Goal: Find specific page/section

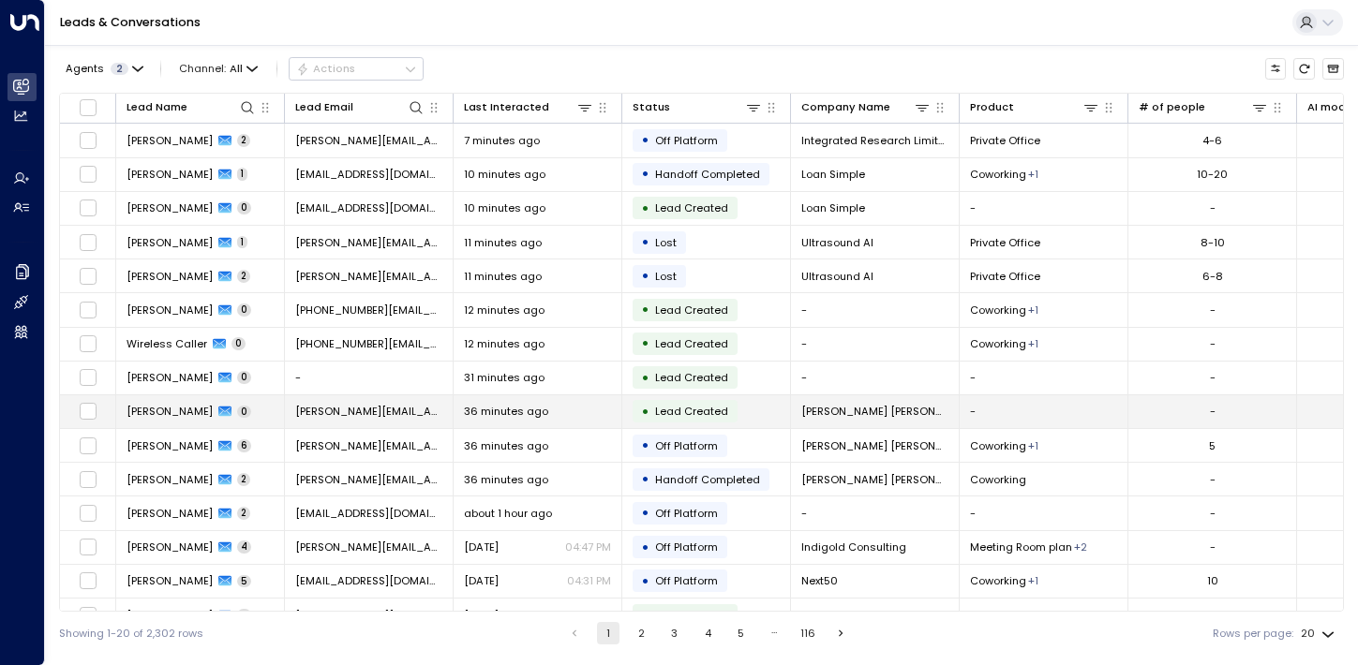
click at [187, 411] on span "[PERSON_NAME]" at bounding box center [170, 411] width 86 height 15
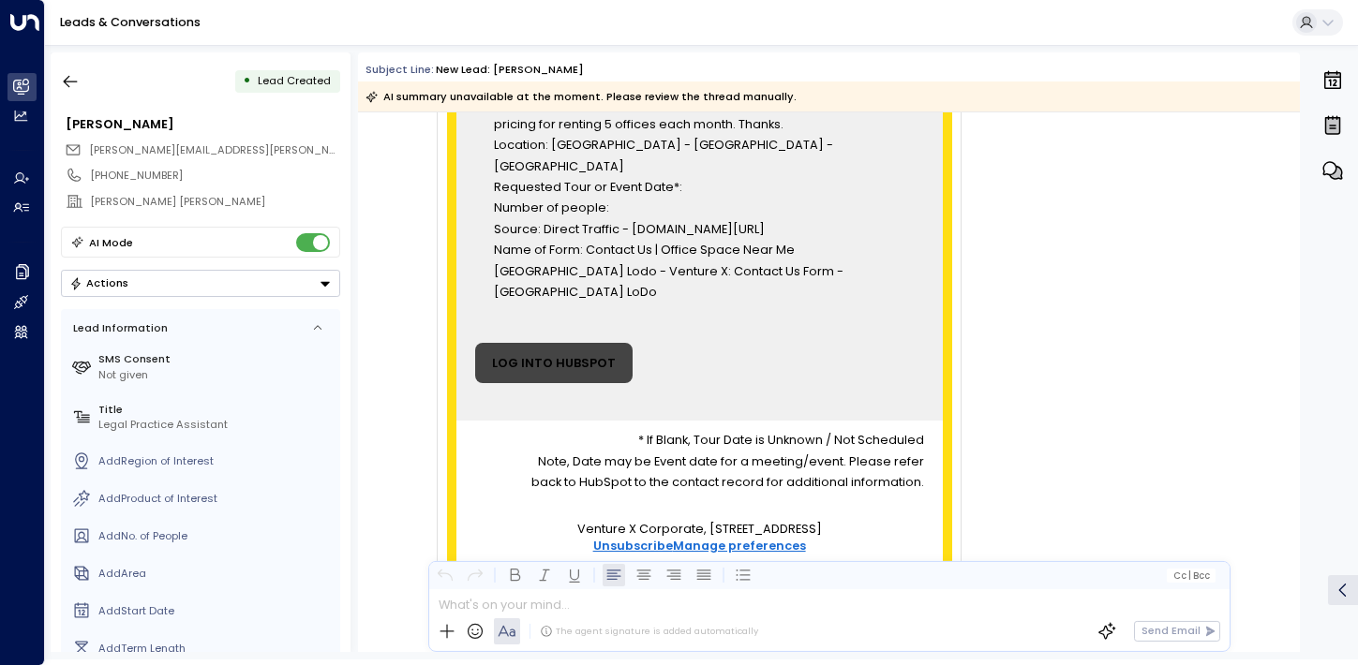
scroll to position [603, 0]
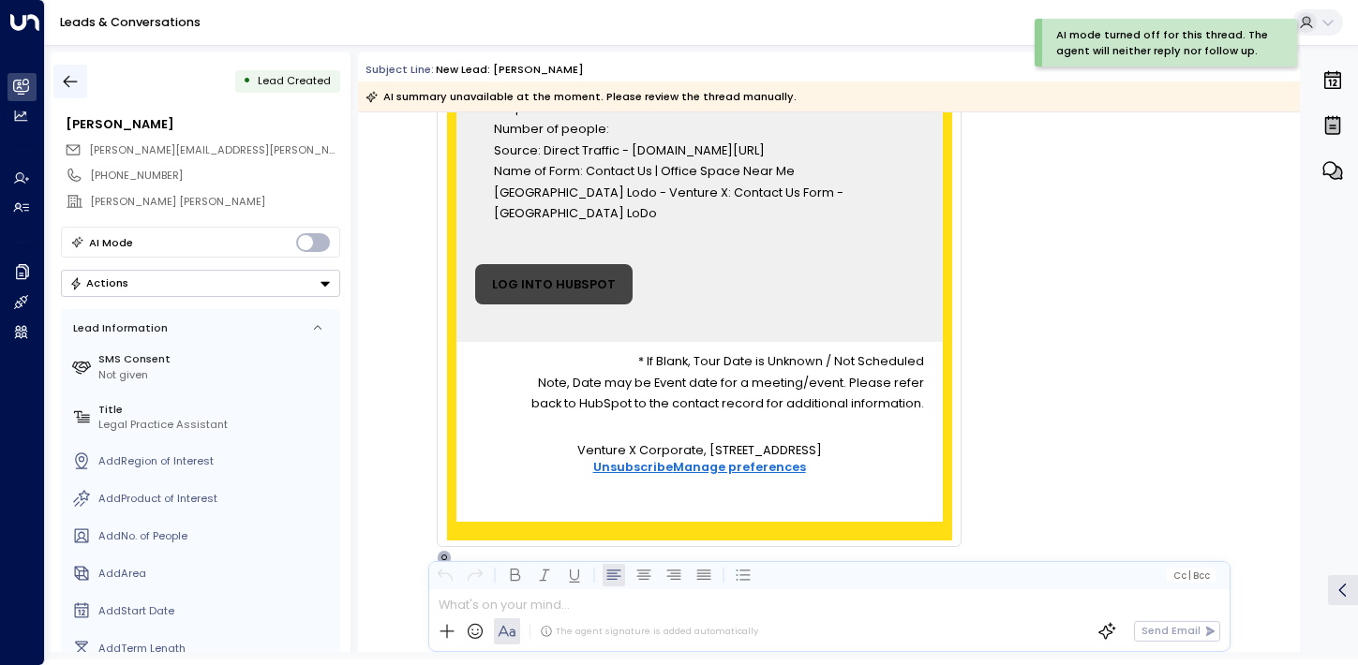
click at [70, 84] on icon "button" at bounding box center [70, 81] width 19 height 19
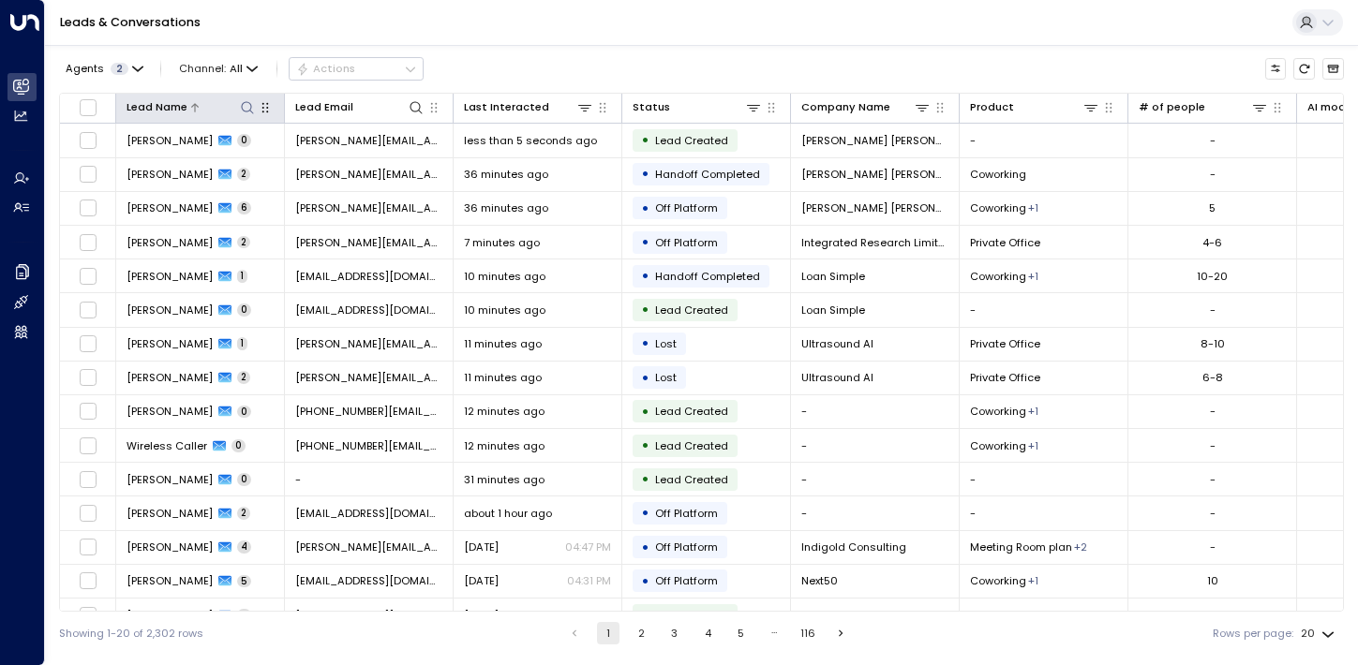
click at [249, 108] on icon at bounding box center [247, 107] width 15 height 15
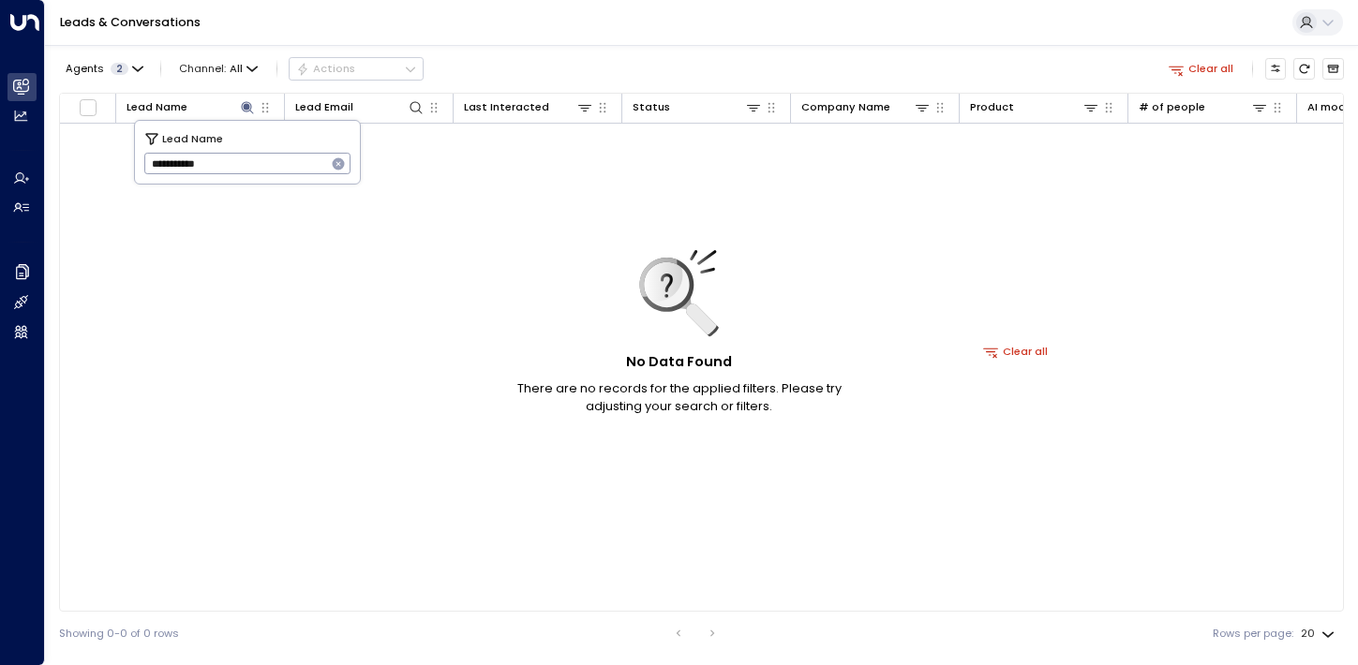
type input "**********"
click at [327, 415] on div "No Data Found There are no records for the applied filters. Please try adjustin…" at bounding box center [1016, 352] width 1912 height 456
